Goal: Task Accomplishment & Management: Use online tool/utility

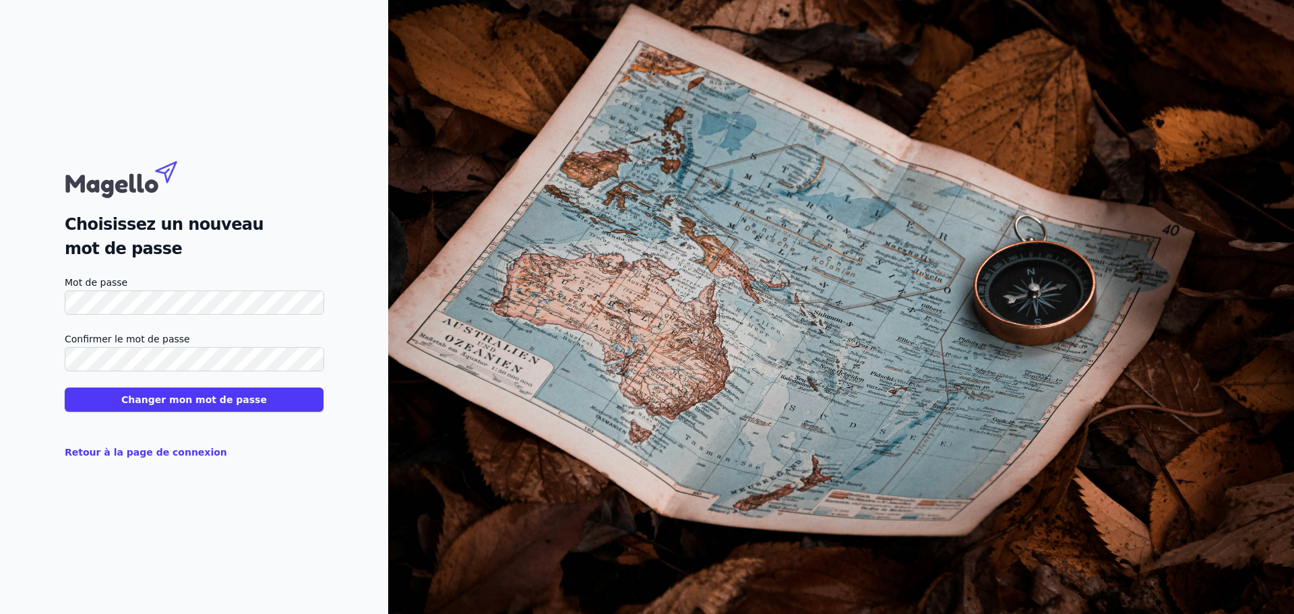
click at [0, 307] on html "Choisissez un nouveau mot de passe Mot de passe Confirmer le mot de passe Chang…" at bounding box center [647, 307] width 1294 height 614
click at [65, 388] on button "Changer mon mot de passe" at bounding box center [194, 400] width 259 height 24
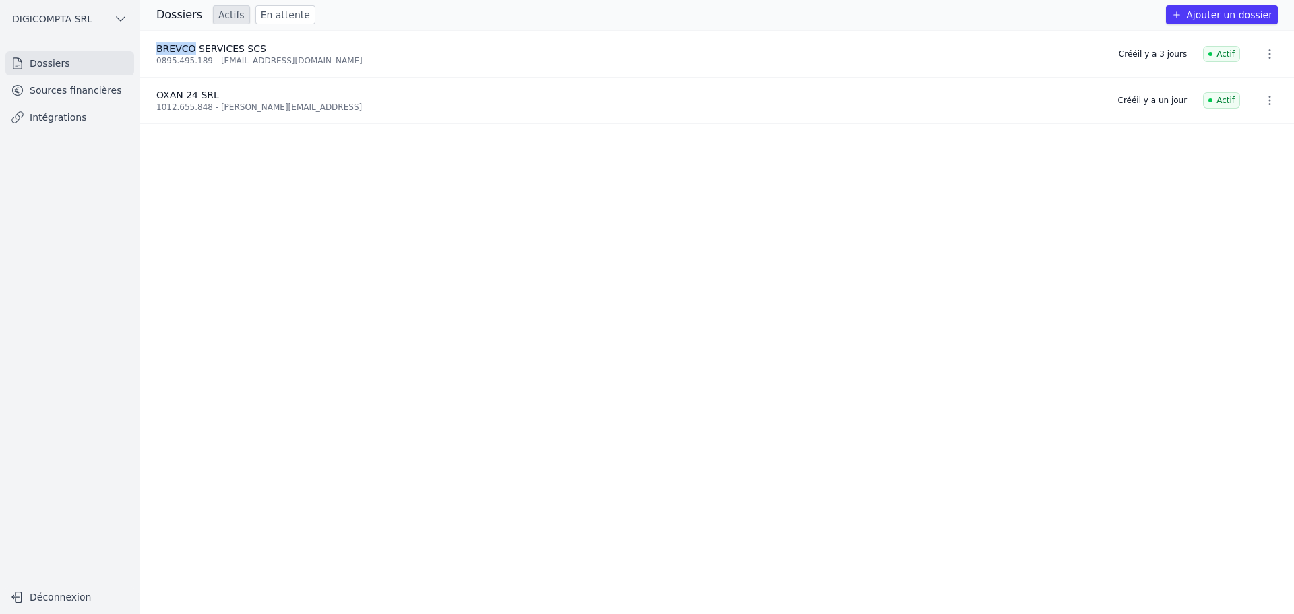
drag, startPoint x: 158, startPoint y: 49, endPoint x: 191, endPoint y: 46, distance: 33.9
click at [191, 46] on span "BREVCO SERVICES SCS" at bounding box center [211, 48] width 110 height 11
copy span "BREVCO"
click at [68, 92] on link "Sources financières" at bounding box center [69, 90] width 129 height 24
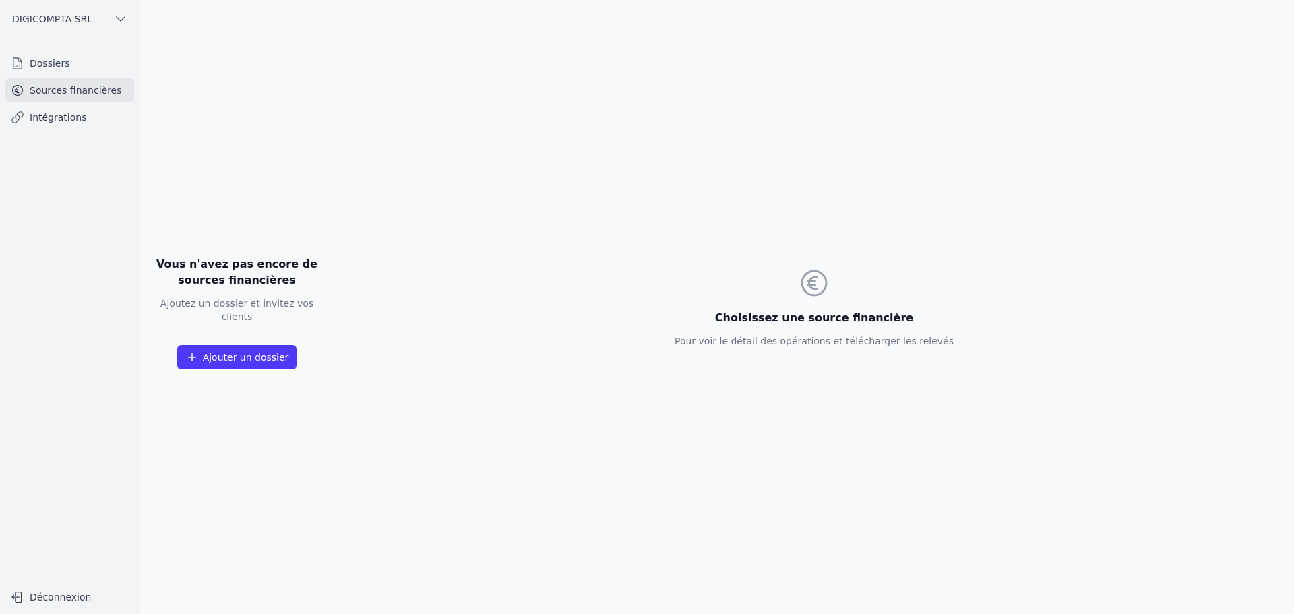
click at [65, 73] on link "Dossiers" at bounding box center [69, 63] width 129 height 24
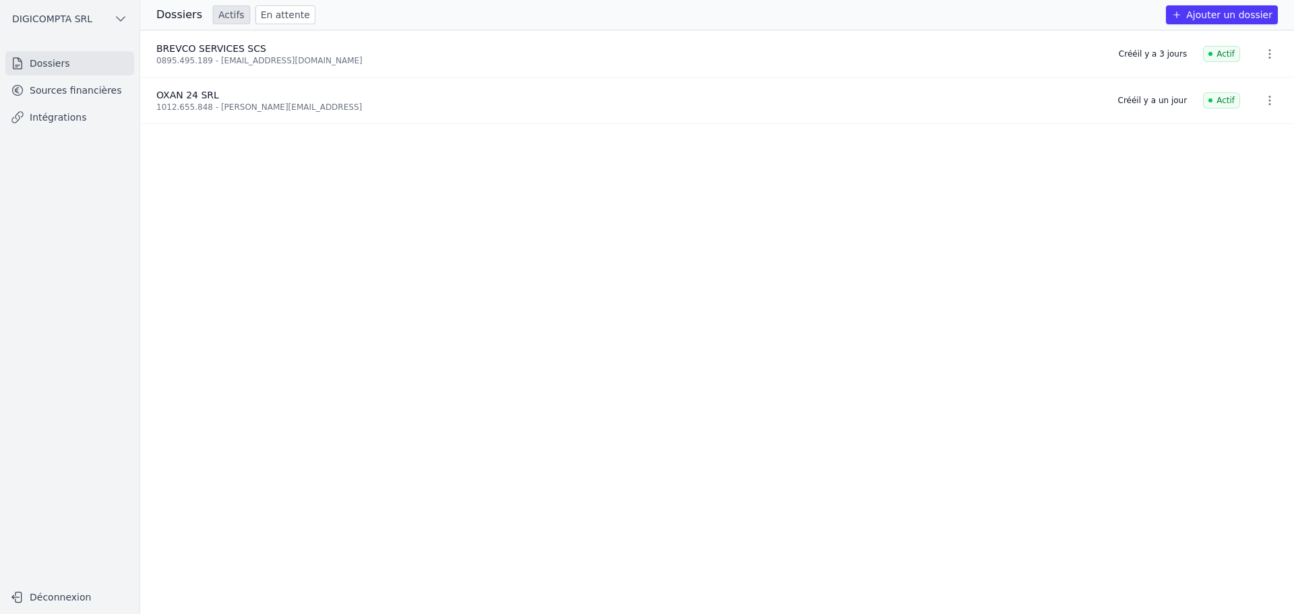
click at [96, 15] on button "DIGICOMPTA SRL" at bounding box center [69, 19] width 129 height 22
click at [96, 15] on div at bounding box center [647, 307] width 1294 height 614
click at [98, 19] on button "DIGICOMPTA SRL" at bounding box center [69, 19] width 129 height 22
click at [100, 22] on div at bounding box center [647, 307] width 1294 height 614
click at [1259, 46] on button "button" at bounding box center [1269, 54] width 27 height 22
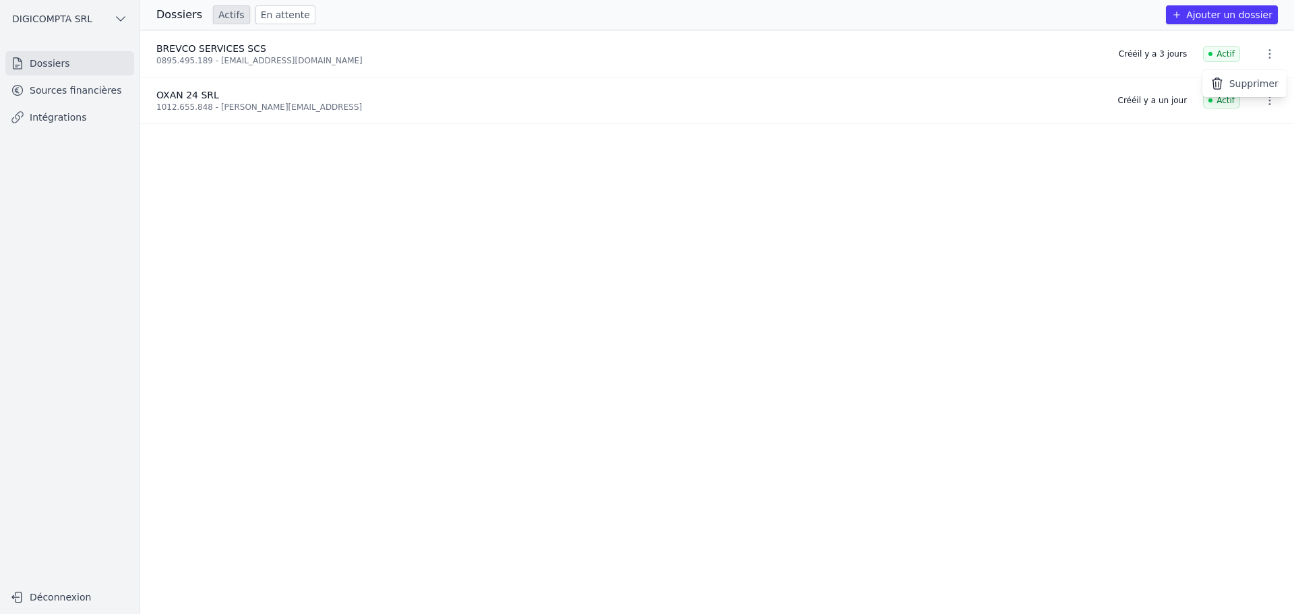
drag, startPoint x: 763, startPoint y: 81, endPoint x: 755, endPoint y: 82, distance: 7.4
click at [760, 80] on div at bounding box center [647, 307] width 1294 height 614
click at [203, 46] on span "BREVCO SERVICES SCS" at bounding box center [211, 48] width 110 height 11
click at [193, 90] on span "OXAN 24 SRL" at bounding box center [187, 95] width 63 height 11
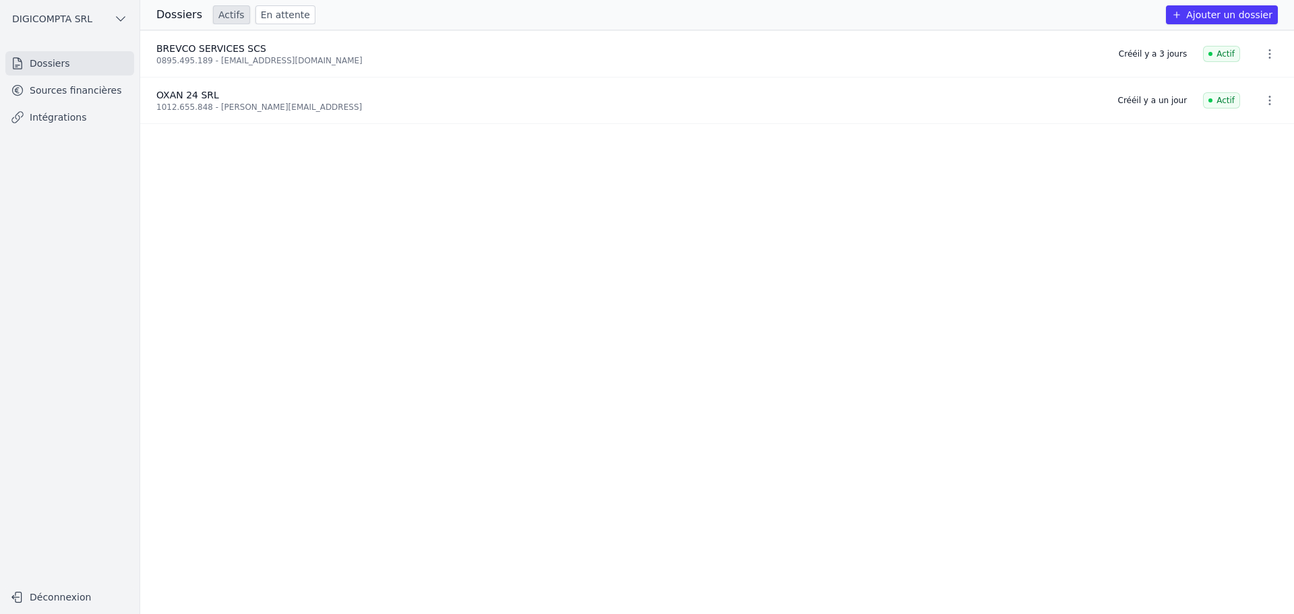
drag, startPoint x: 194, startPoint y: 107, endPoint x: 172, endPoint y: 59, distance: 52.8
click at [193, 107] on div "1012.655.848 - [PERSON_NAME][EMAIL_ADDRESS]" at bounding box center [629, 107] width 946 height 11
click at [179, 17] on h3 "Dossiers" at bounding box center [179, 15] width 46 height 16
click at [273, 16] on link "En attente" at bounding box center [285, 14] width 60 height 19
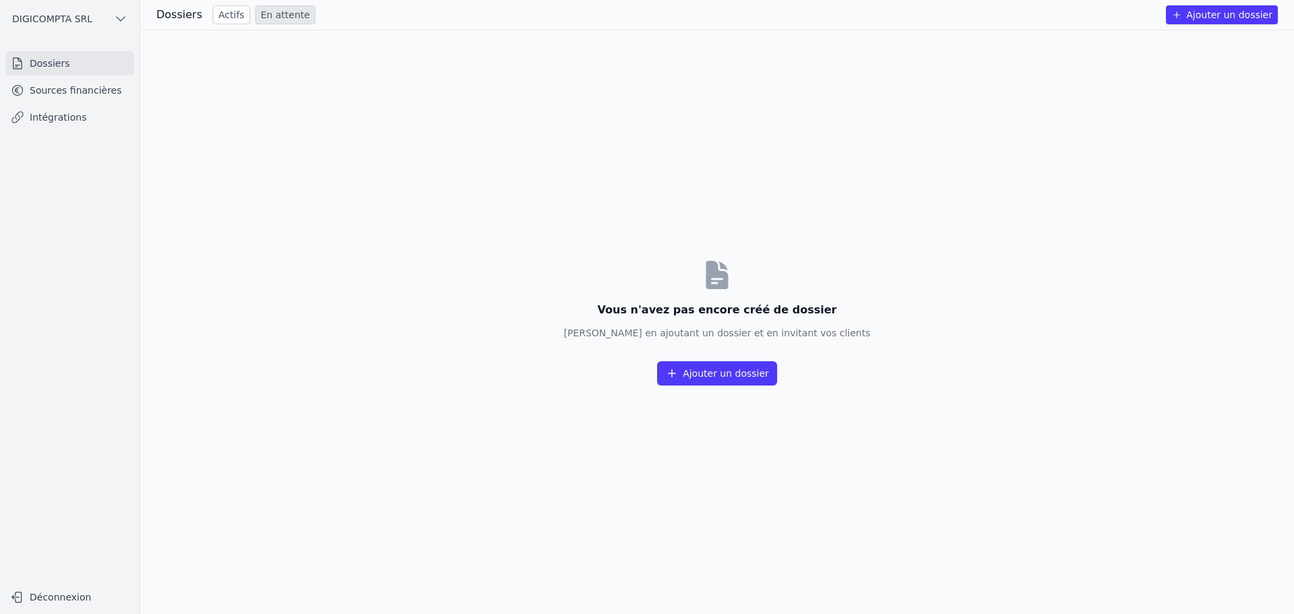
click at [230, 15] on link "Actifs" at bounding box center [231, 14] width 37 height 19
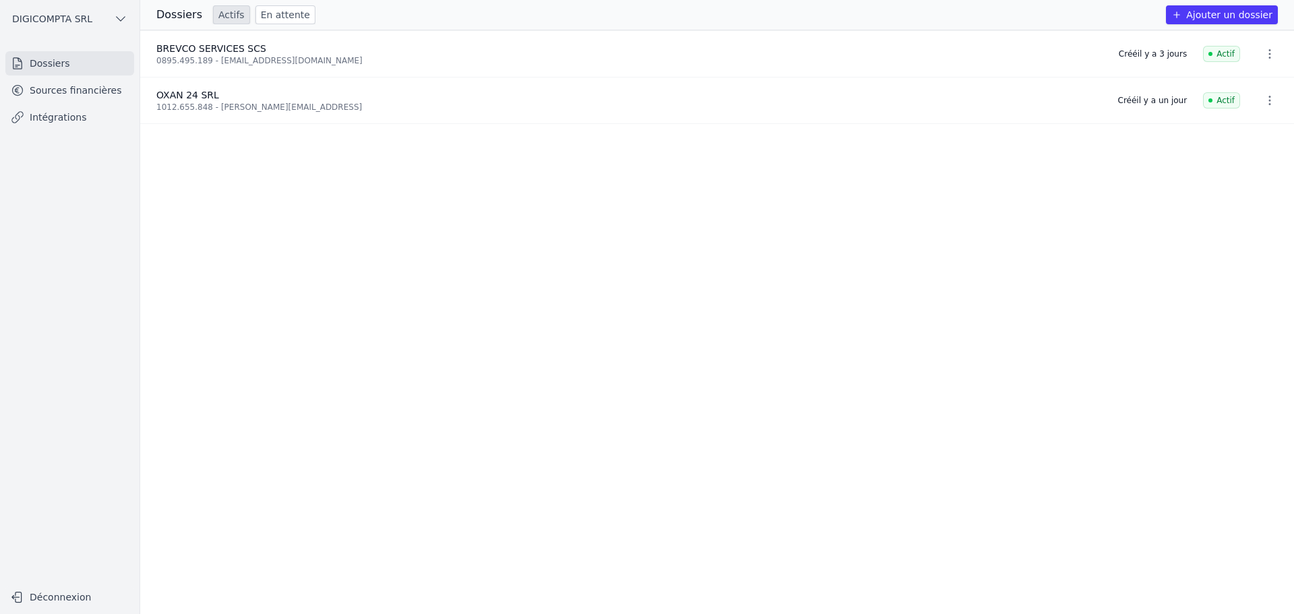
click at [90, 96] on link "Sources financières" at bounding box center [69, 90] width 129 height 24
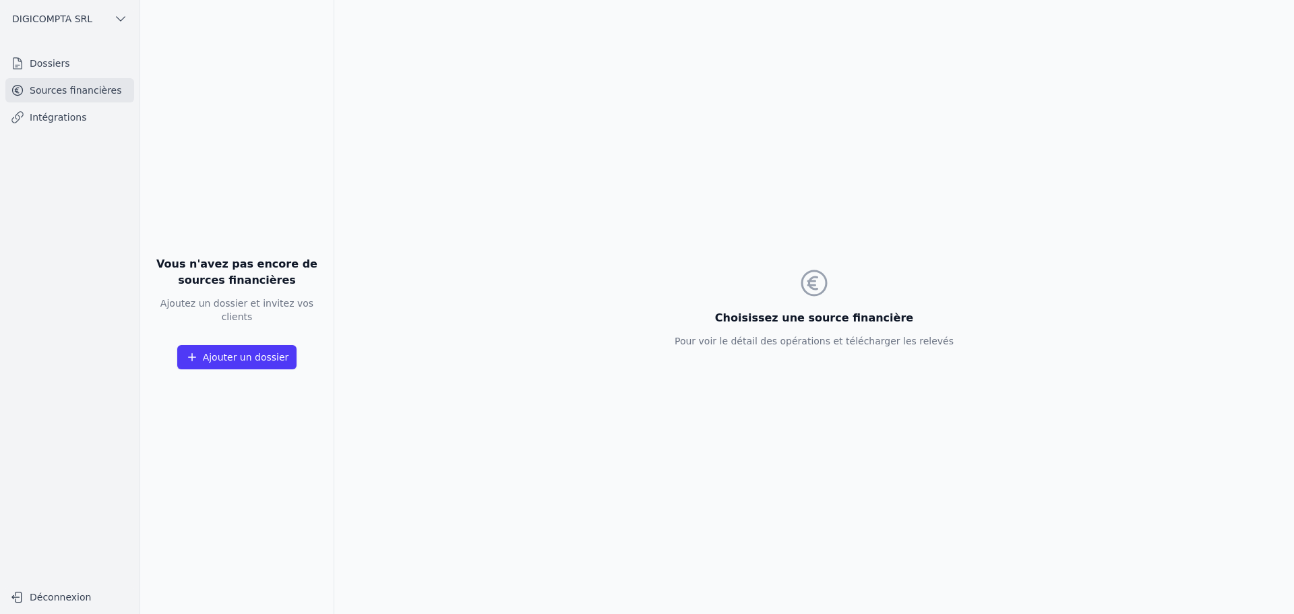
click at [87, 113] on link "Intégrations" at bounding box center [69, 117] width 129 height 24
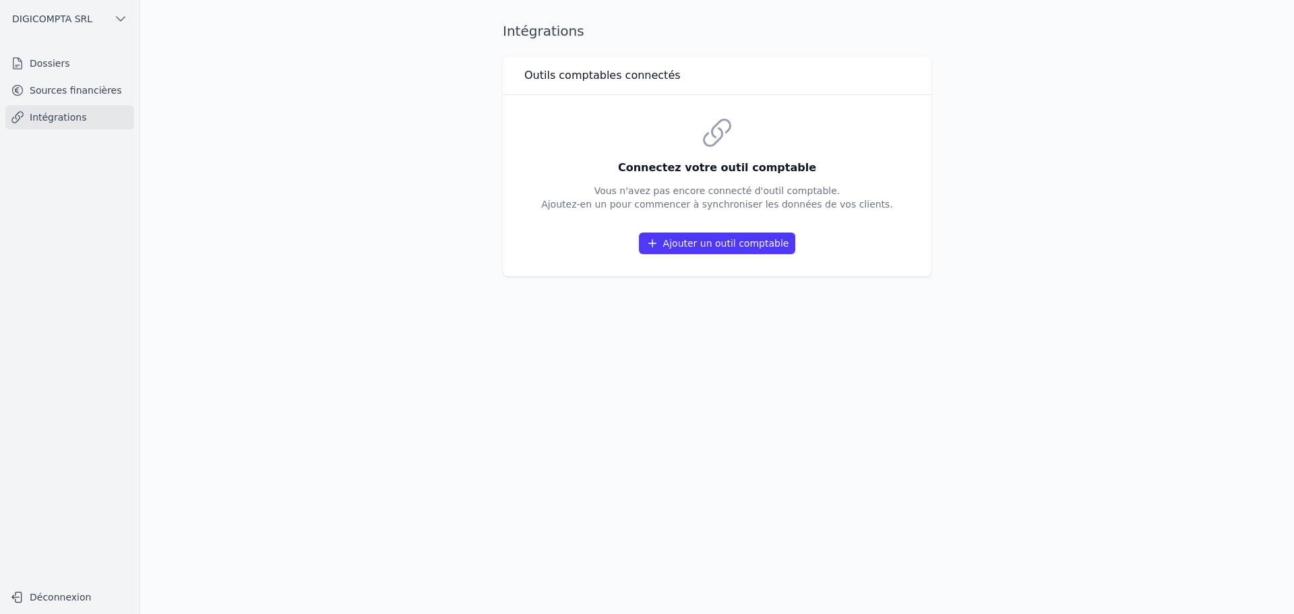
click at [737, 243] on button "Ajouter un outil comptable" at bounding box center [717, 244] width 157 height 22
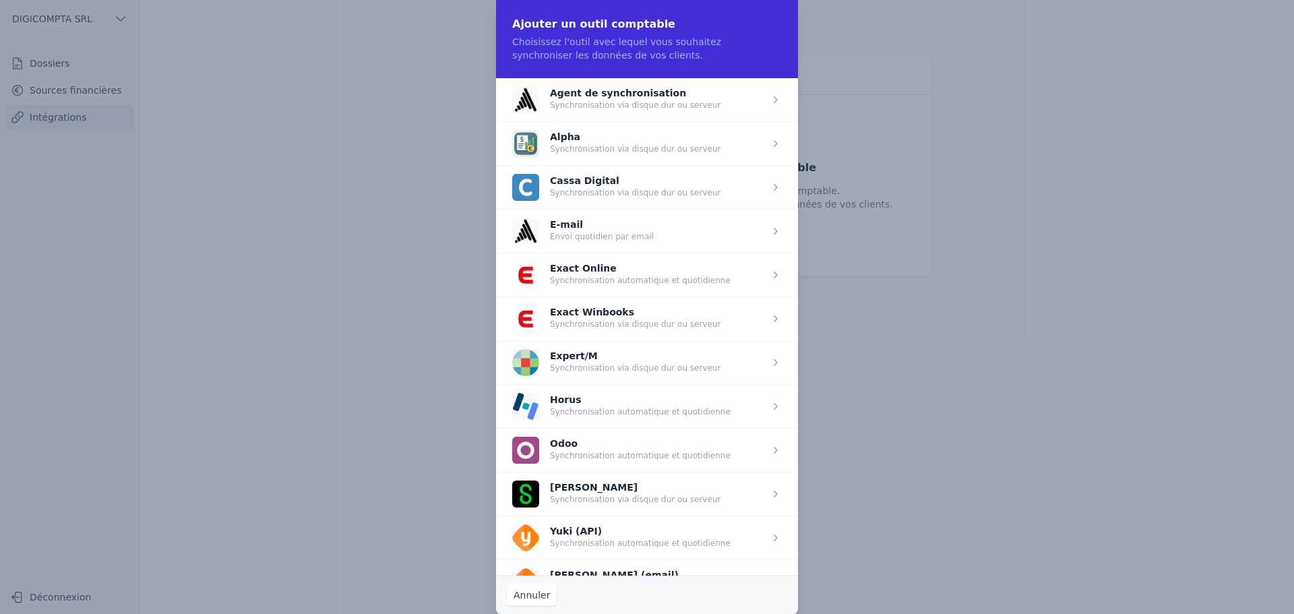
click at [559, 395] on span "button" at bounding box center [647, 406] width 302 height 44
